Goal: Information Seeking & Learning: Learn about a topic

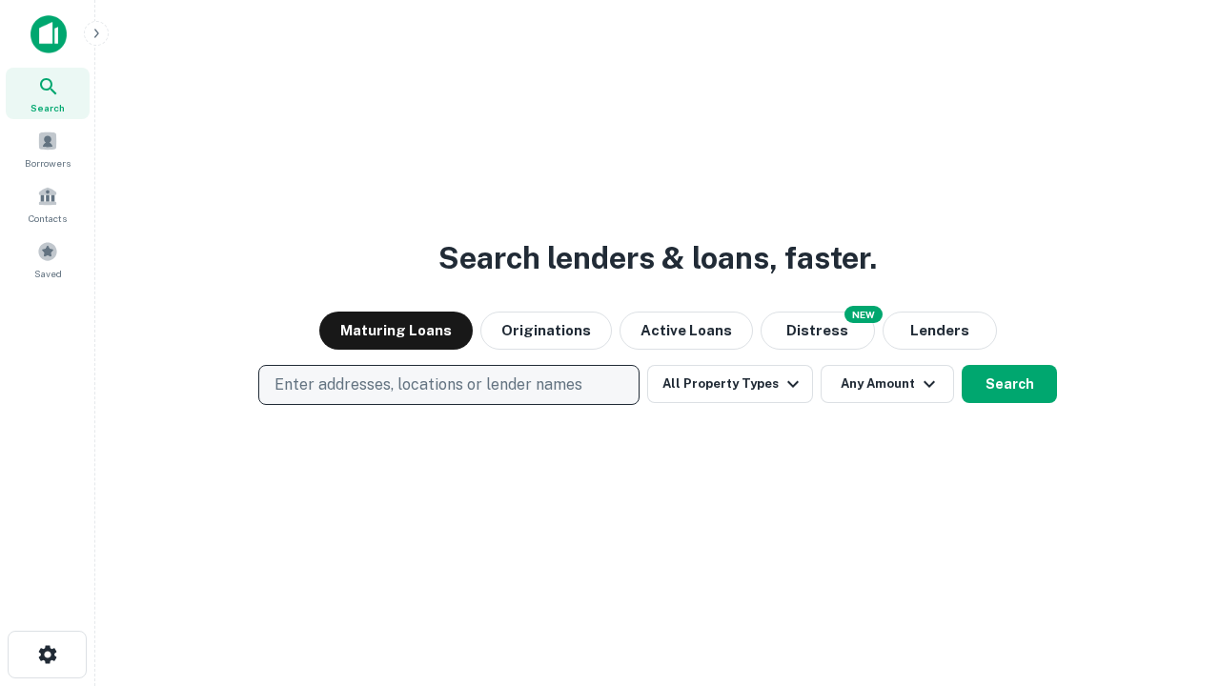
click at [448, 385] on p "Enter addresses, locations or lender names" at bounding box center [429, 385] width 308 height 23
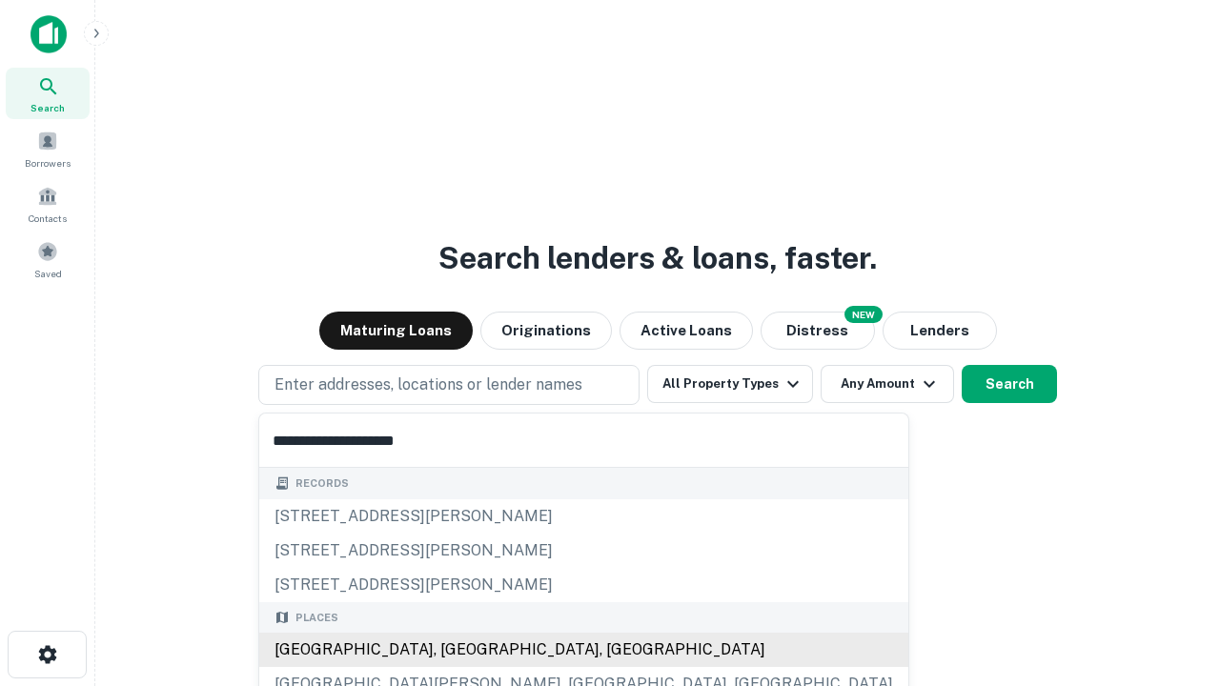
click at [456, 650] on div "[GEOGRAPHIC_DATA], [GEOGRAPHIC_DATA], [GEOGRAPHIC_DATA]" at bounding box center [583, 650] width 649 height 34
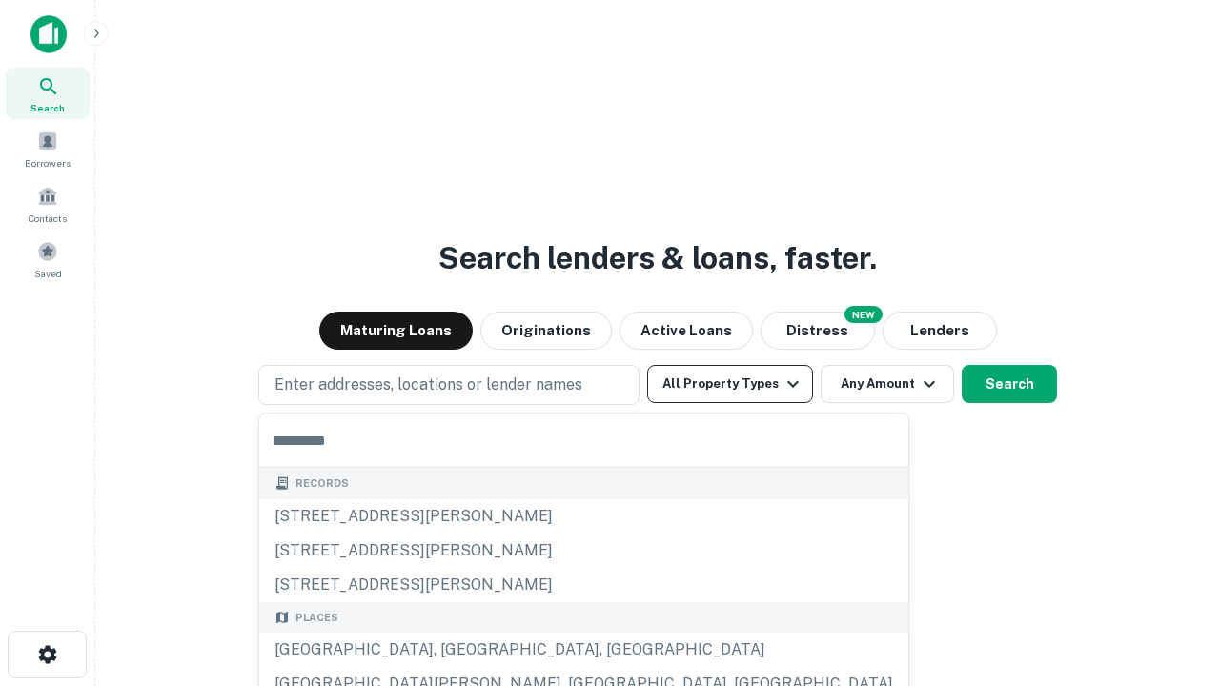
click at [730, 384] on button "All Property Types" at bounding box center [730, 384] width 166 height 38
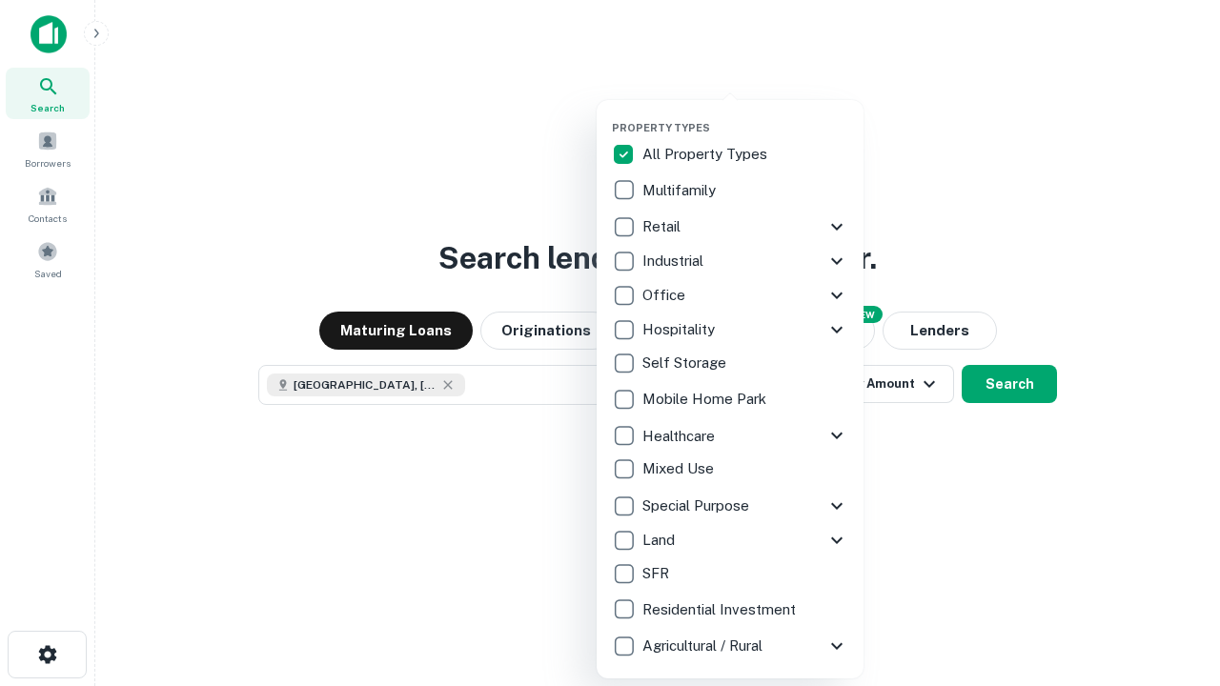
click at [745, 115] on button "button" at bounding box center [745, 115] width 267 height 1
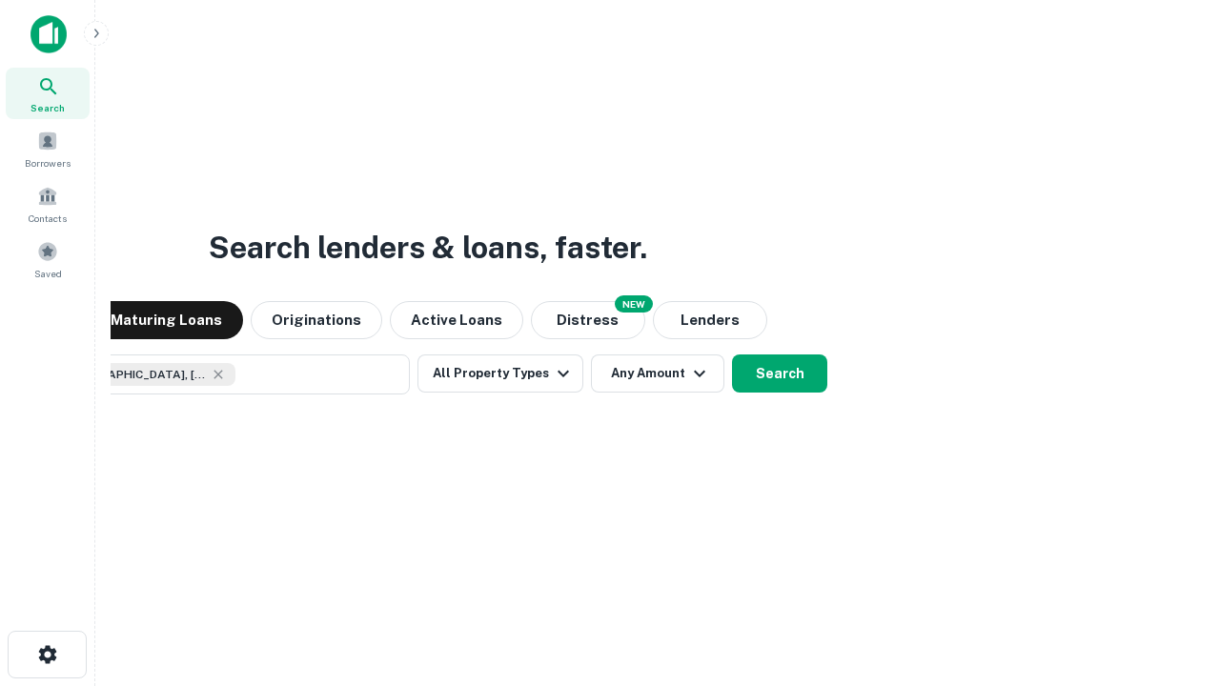
scroll to position [31, 0]
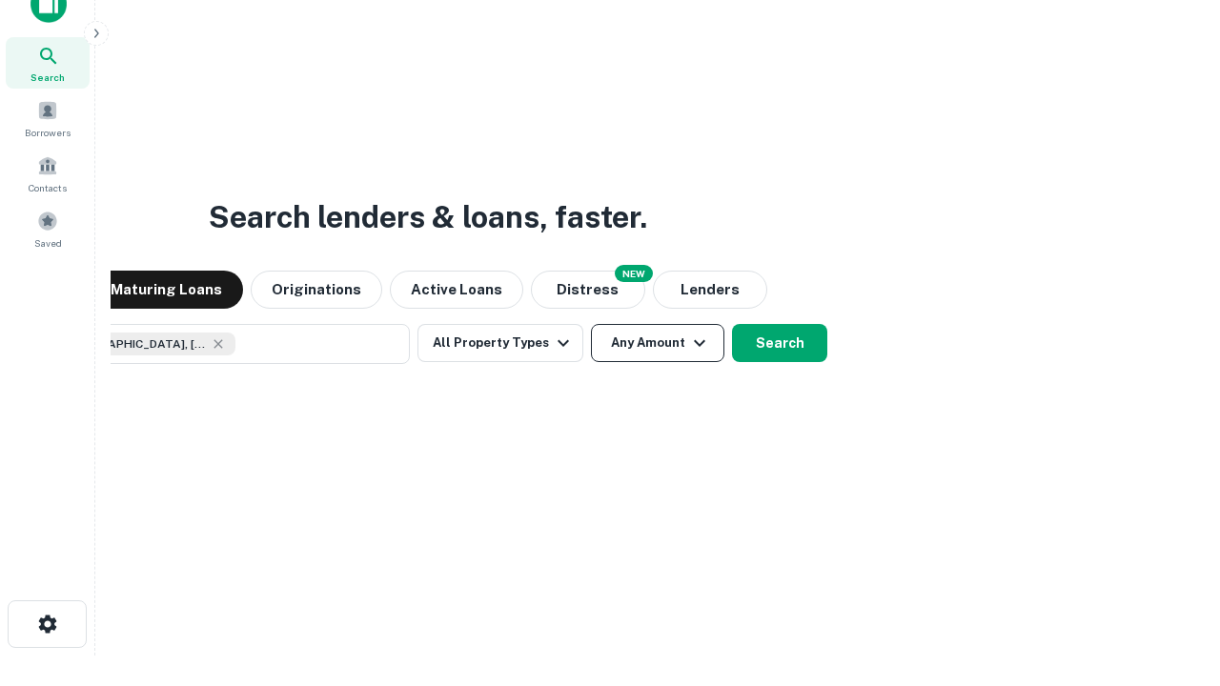
click at [591, 324] on button "Any Amount" at bounding box center [657, 343] width 133 height 38
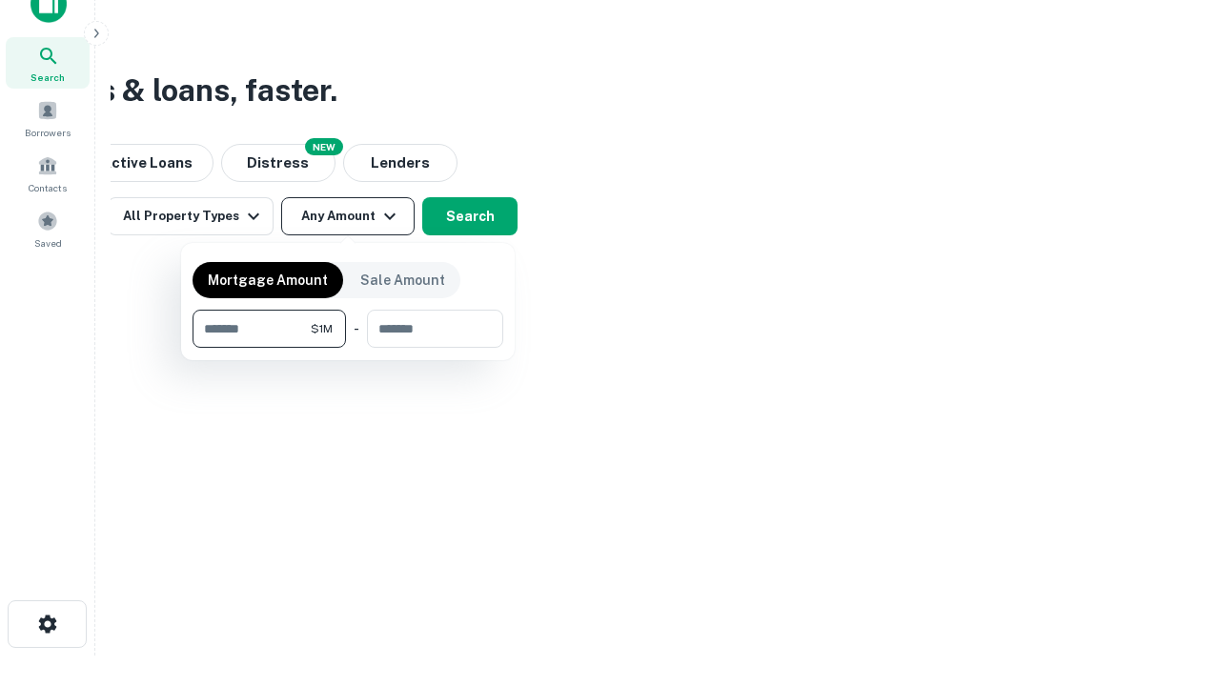
type input "*******"
click at [348, 348] on button "button" at bounding box center [348, 348] width 311 height 1
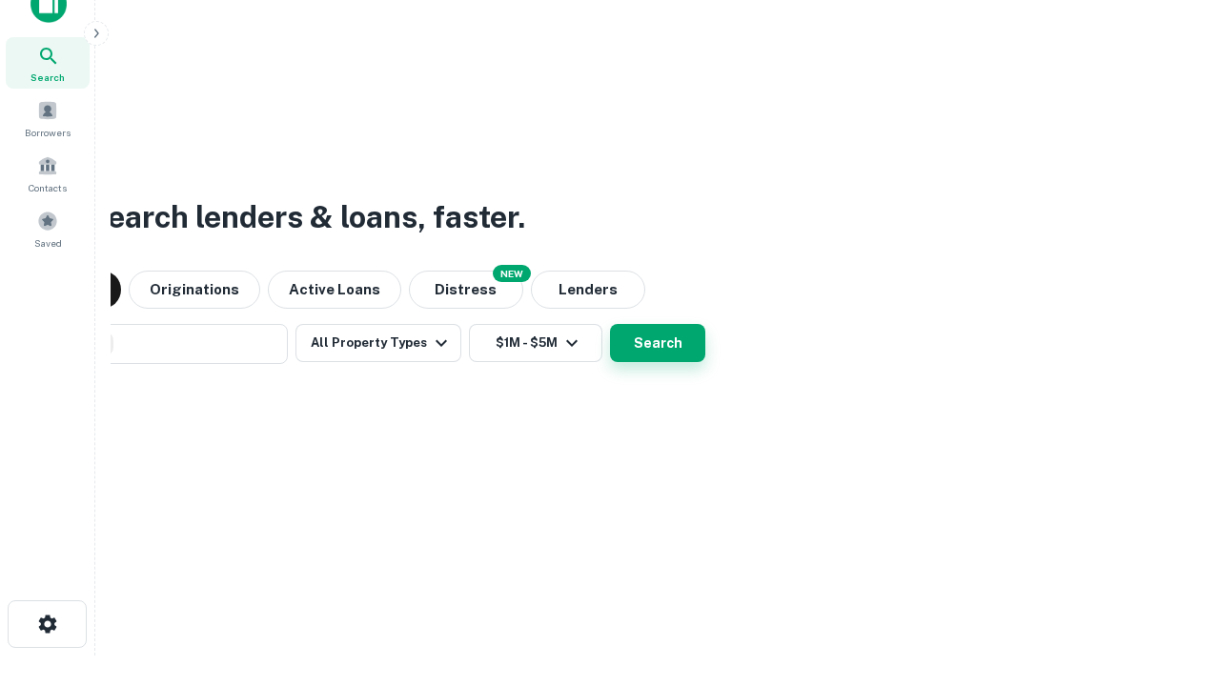
click at [610, 324] on button "Search" at bounding box center [657, 343] width 95 height 38
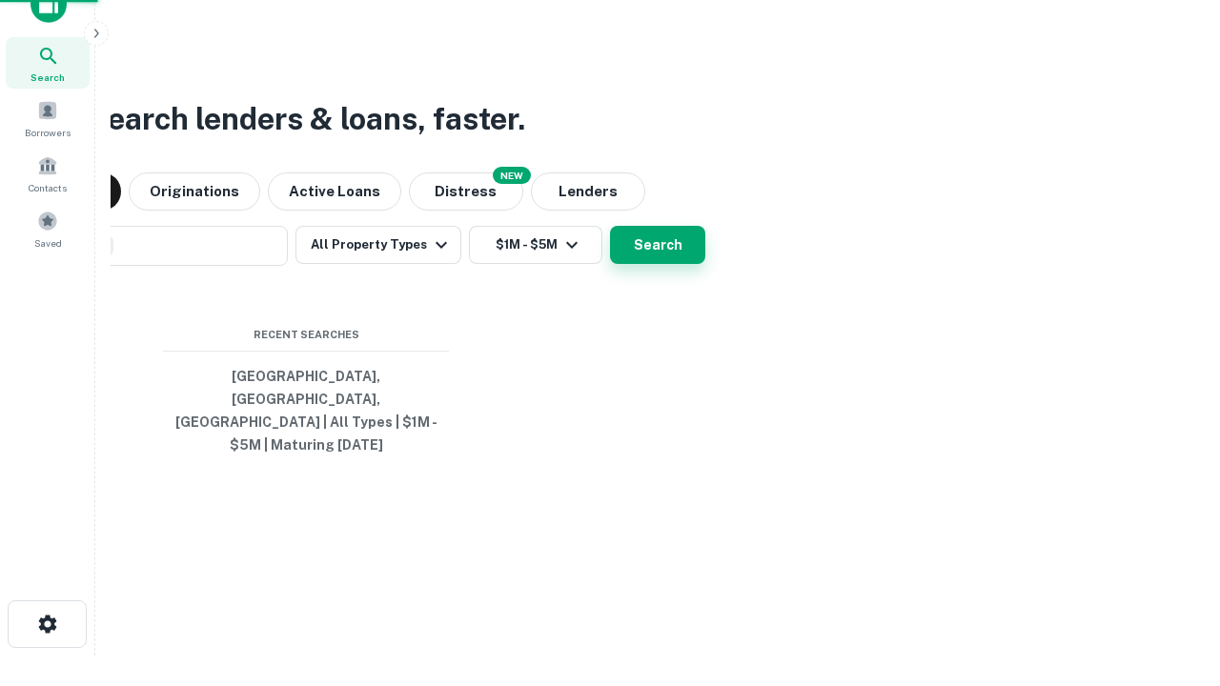
scroll to position [62, 540]
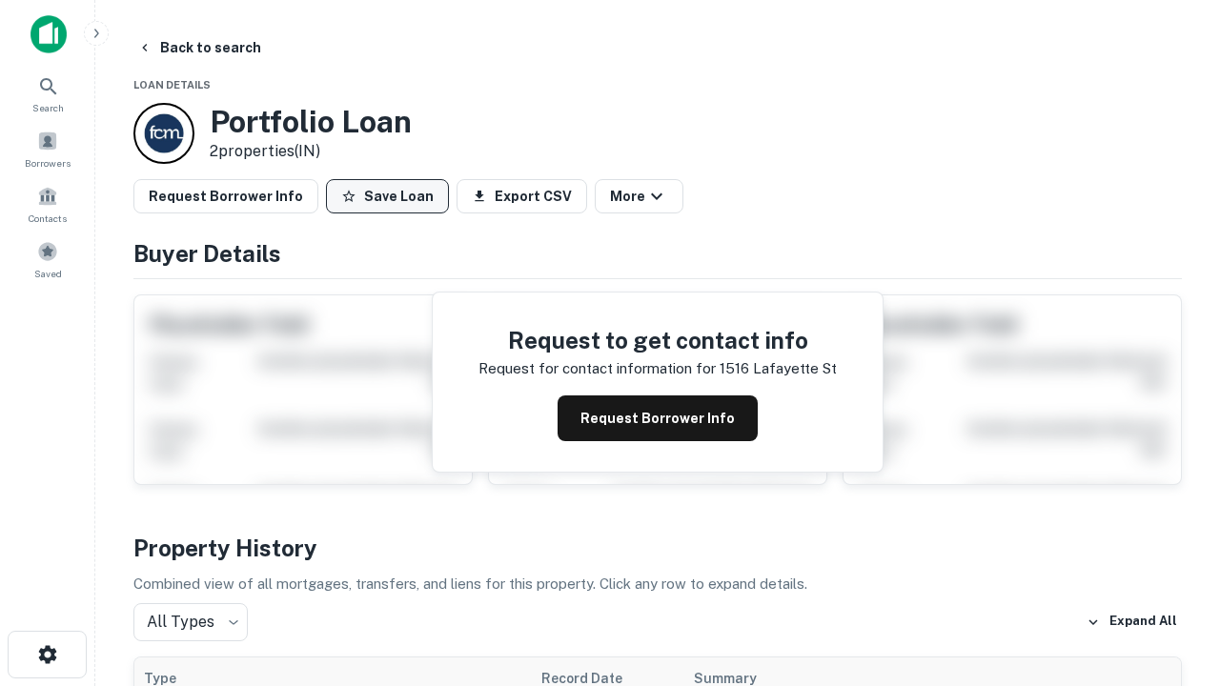
click at [387, 196] on button "Save Loan" at bounding box center [387, 196] width 123 height 34
click at [392, 196] on button "Loan Saved" at bounding box center [392, 196] width 132 height 34
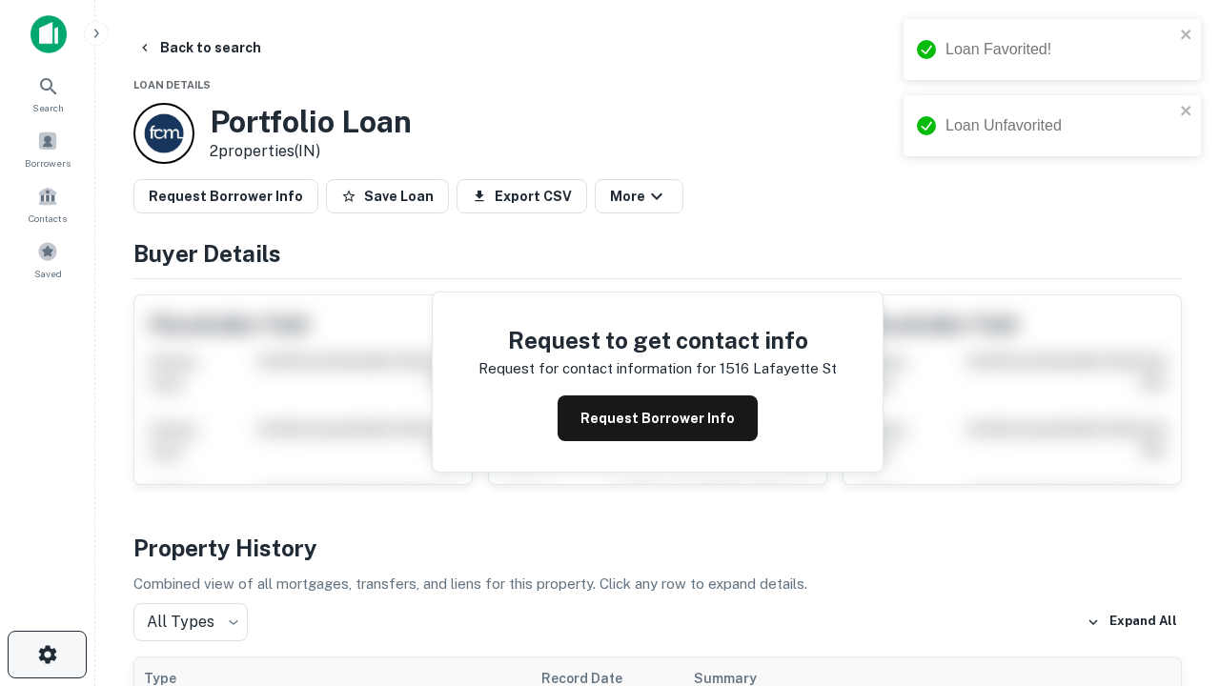
click at [47, 655] on icon "button" at bounding box center [47, 654] width 23 height 23
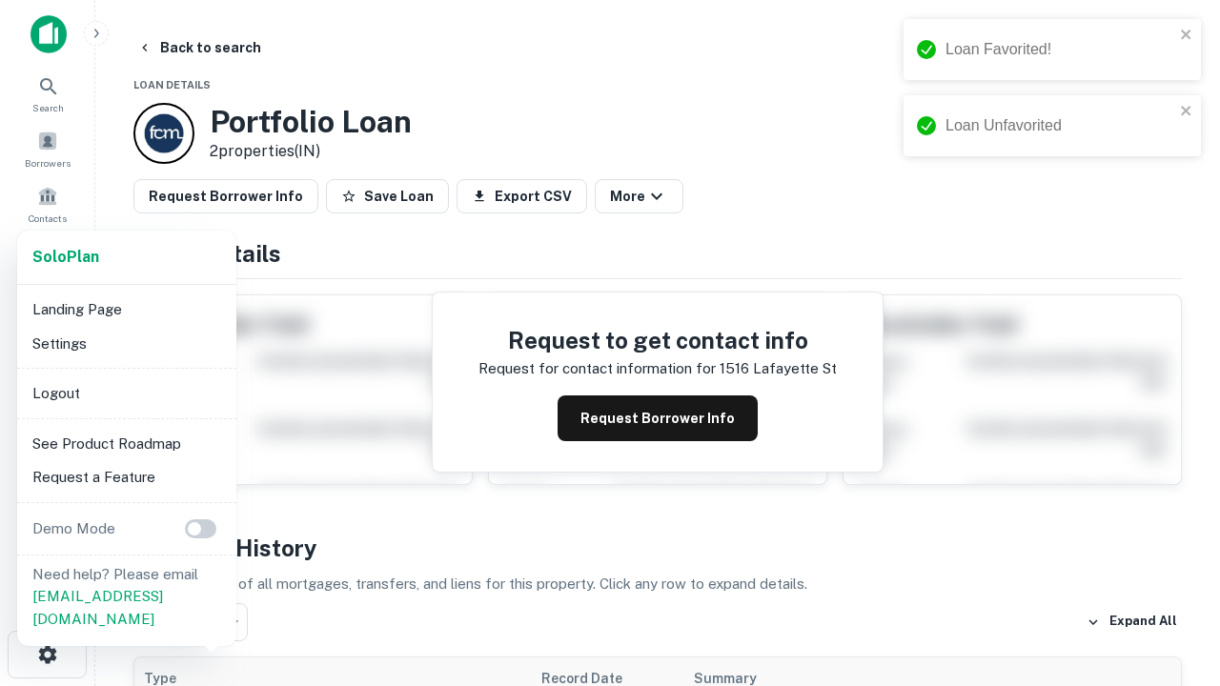
click at [126, 393] on li "Logout" at bounding box center [127, 394] width 204 height 34
